Goal: Use online tool/utility: Utilize a website feature to perform a specific function

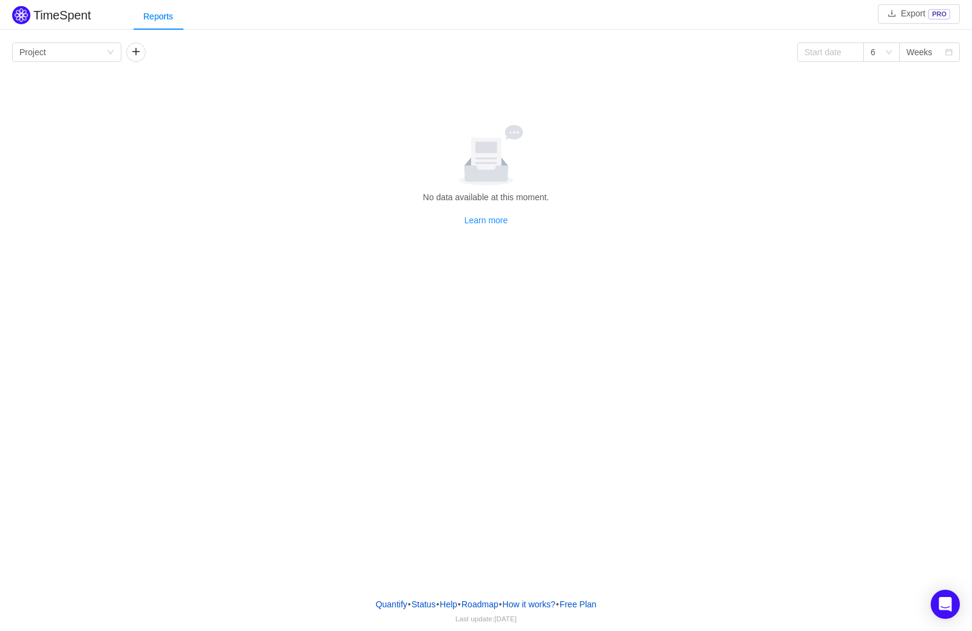
click at [83, 41] on div "Group by Project 6 Weeks No data available at this moment. Learn more Project A…" at bounding box center [486, 133] width 972 height 188
click at [83, 50] on div "Group by Project" at bounding box center [62, 52] width 87 height 18
click at [81, 78] on li "Project" at bounding box center [66, 75] width 109 height 19
click at [90, 55] on div "Group by Project" at bounding box center [62, 52] width 87 height 18
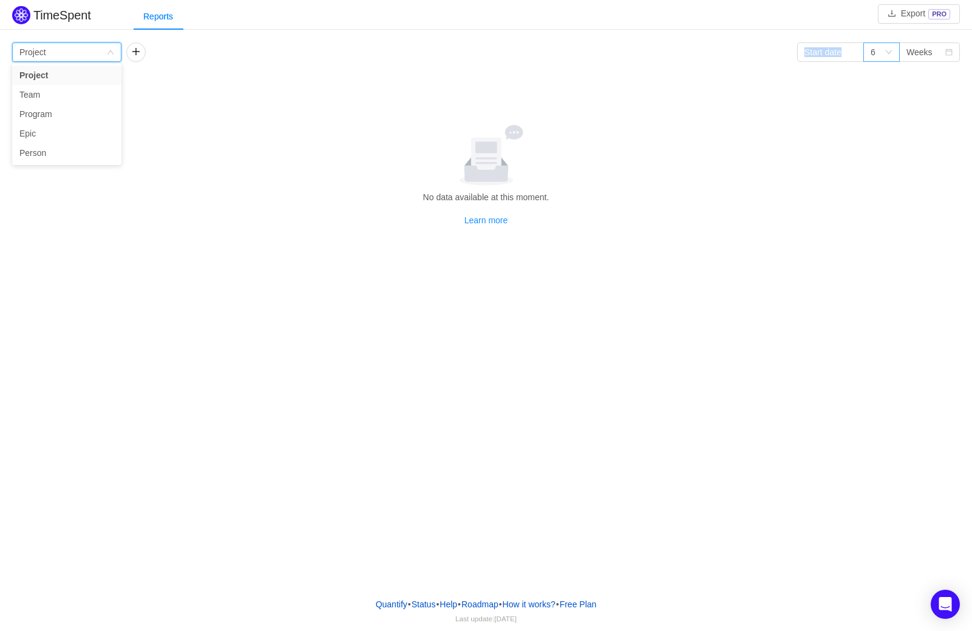
click at [887, 52] on icon "icon: down" at bounding box center [888, 52] width 7 height 7
click at [887, 52] on icon "icon: down" at bounding box center [889, 52] width 6 height 4
click at [929, 52] on div "Weeks" at bounding box center [919, 52] width 26 height 18
click at [926, 101] on li "Months" at bounding box center [929, 94] width 61 height 19
click at [844, 57] on input at bounding box center [830, 51] width 67 height 19
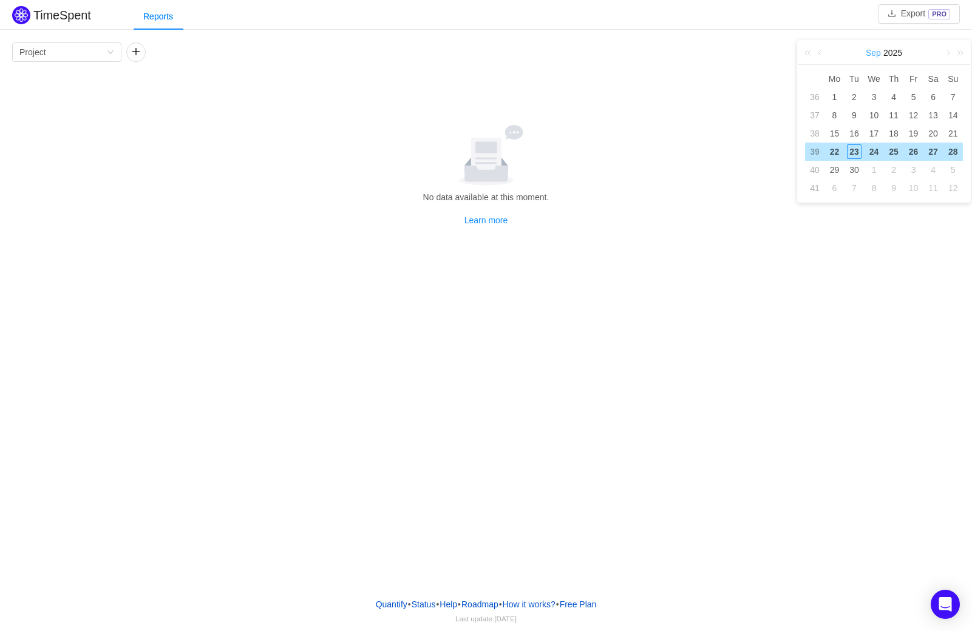
click at [867, 55] on link "Sep" at bounding box center [874, 53] width 18 height 24
click at [811, 55] on link at bounding box center [810, 53] width 16 height 24
click at [835, 80] on link "Jan" at bounding box center [827, 82] width 24 height 15
click at [885, 58] on link "2024" at bounding box center [892, 53] width 21 height 24
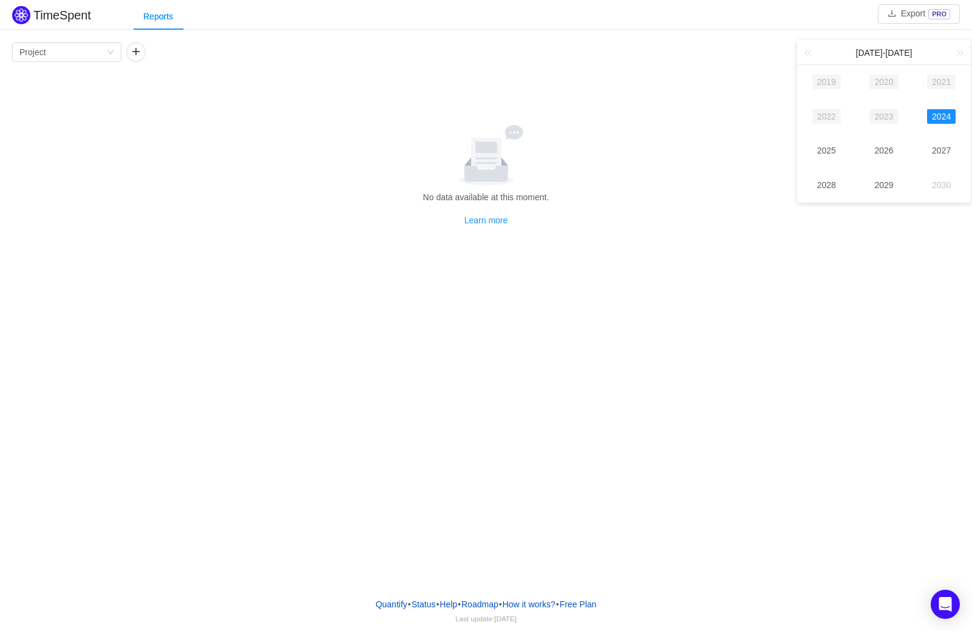
click at [936, 109] on link "2024" at bounding box center [941, 116] width 29 height 15
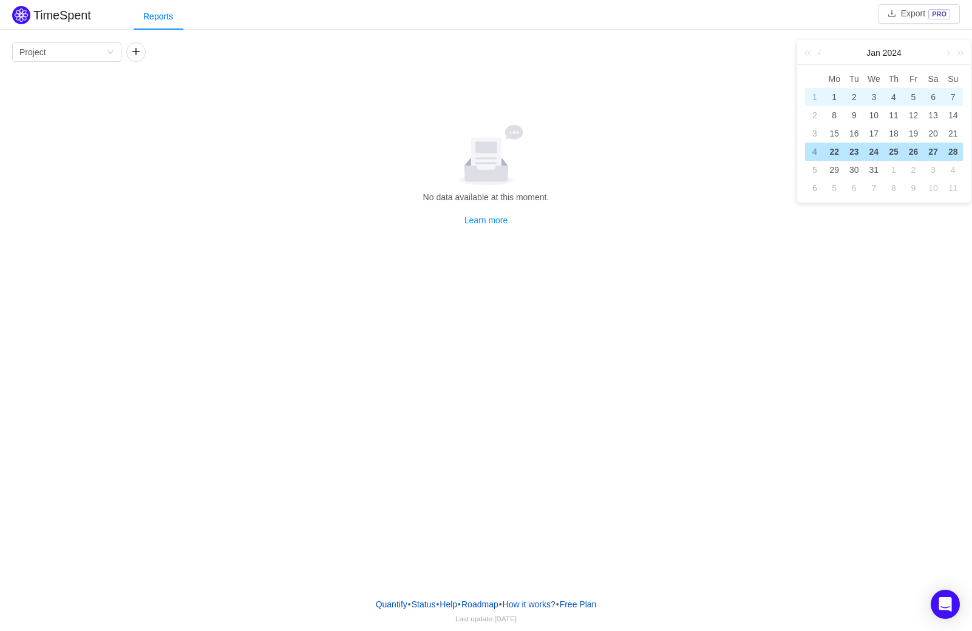
click at [837, 93] on div "1" at bounding box center [834, 97] width 15 height 15
type input "[DATE]"
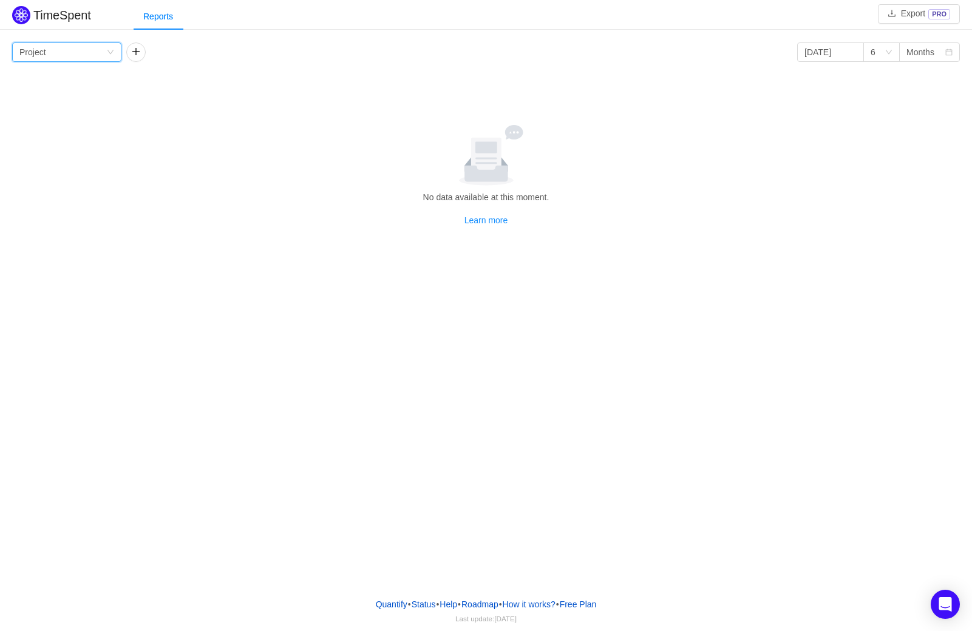
click at [64, 50] on div "Group by Project" at bounding box center [62, 52] width 87 height 18
click at [68, 90] on li "Team" at bounding box center [66, 94] width 109 height 19
click at [80, 52] on div "Group by Team" at bounding box center [62, 52] width 87 height 18
click at [86, 111] on li "Program" at bounding box center [66, 113] width 109 height 19
click at [75, 56] on div "Group by Program" at bounding box center [62, 52] width 87 height 18
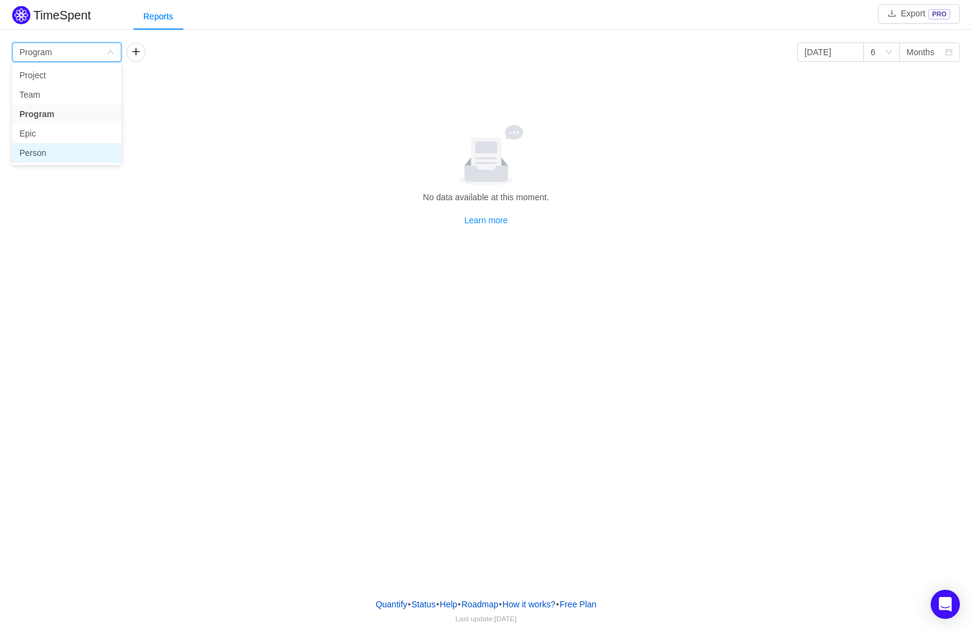
click at [67, 152] on li "Person" at bounding box center [66, 152] width 109 height 19
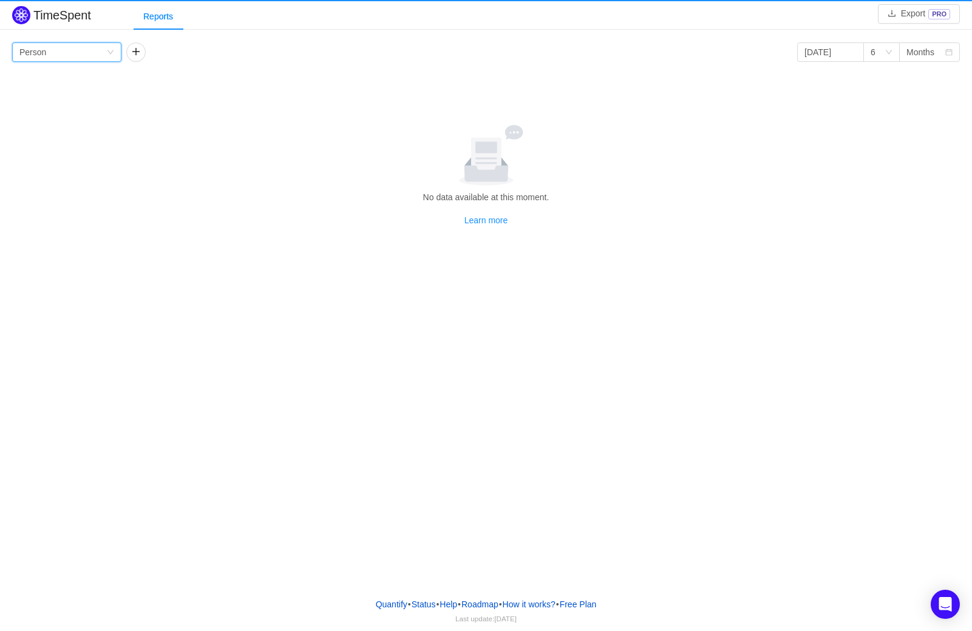
click at [75, 55] on div "Group by Person" at bounding box center [62, 52] width 87 height 18
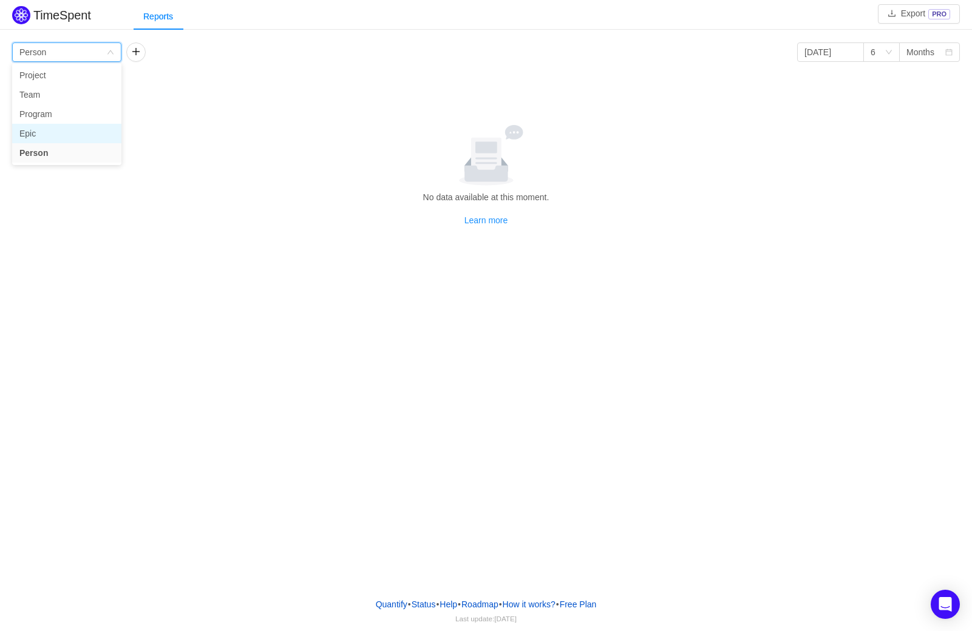
click at [75, 139] on li "Epic" at bounding box center [66, 133] width 109 height 19
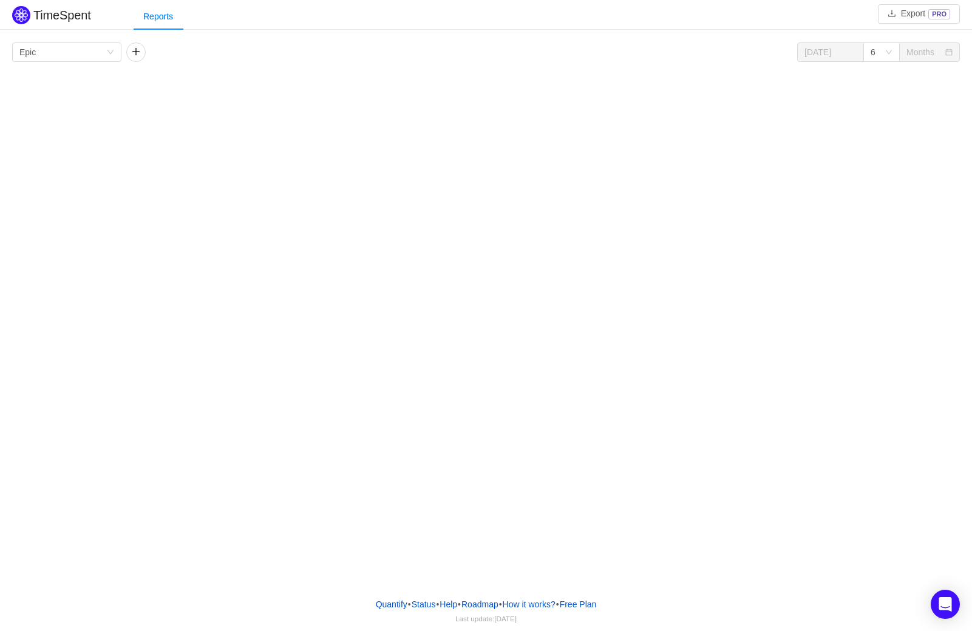
click at [630, 47] on div "Group by Epic [DATE] 6 Months" at bounding box center [486, 51] width 948 height 19
click at [883, 47] on div "6" at bounding box center [878, 52] width 14 height 18
click at [883, 46] on div "6" at bounding box center [878, 52] width 14 height 18
click at [466, 158] on div "TimeSpent Export PRO Reports Group by Epic [DATE] 6 Months [DATE] [DATE] [DATE]…" at bounding box center [486, 294] width 972 height 588
click at [137, 56] on button "button" at bounding box center [135, 51] width 19 height 19
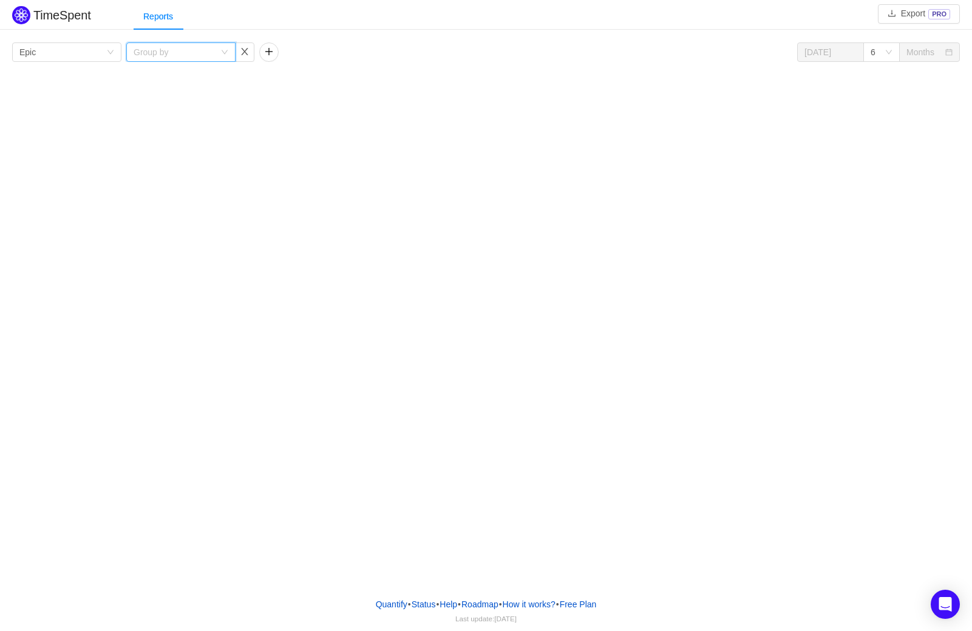
click at [216, 51] on div "Group by" at bounding box center [177, 52] width 87 height 18
click at [282, 70] on div "TimeSpent Export PRO Reports Group by Epic Group by [DATE] 6 Months [DATE] [DAT…" at bounding box center [486, 294] width 972 height 588
click at [633, 180] on div "TimeSpent Export PRO Reports Group by Epic Group by [DATE] 6 Months [DATE] [DAT…" at bounding box center [486, 294] width 972 height 588
